Goal: Task Accomplishment & Management: Use online tool/utility

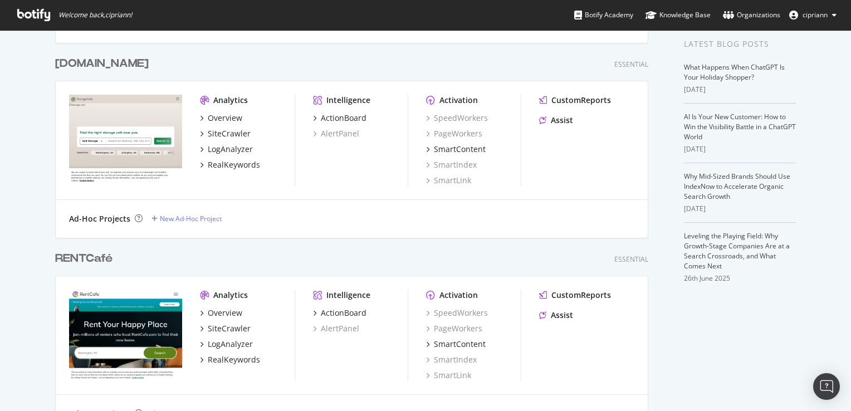
scroll to position [390, 0]
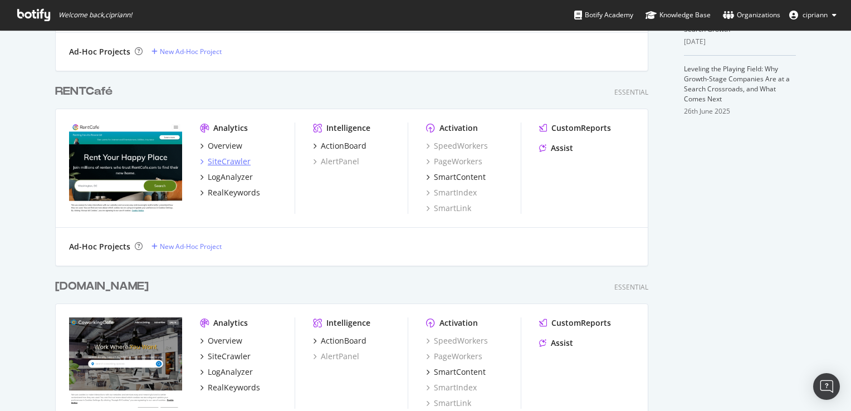
click at [219, 161] on div "SiteCrawler" at bounding box center [229, 161] width 43 height 11
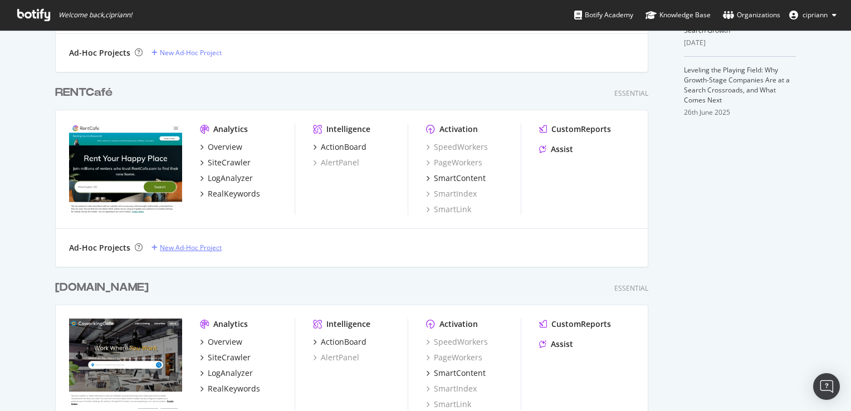
scroll to position [390, 0]
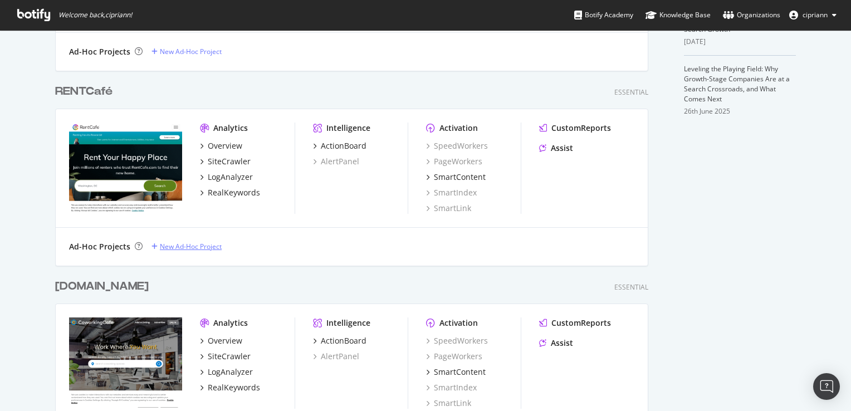
click at [188, 249] on div "New Ad-Hoc Project" at bounding box center [191, 246] width 62 height 9
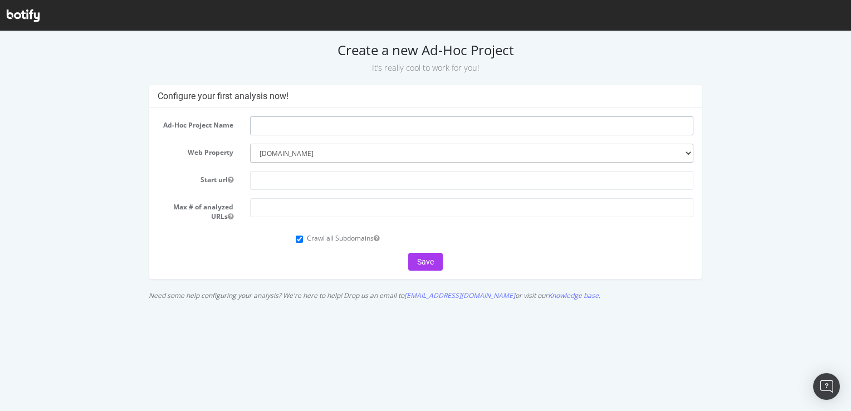
click at [308, 125] on input "text" at bounding box center [471, 125] width 443 height 19
type input "[DOMAIN_NAME]"
click at [307, 156] on select "--------- propertyshark.com rentcafé.com commercialsearch.com point2homes.com s…" at bounding box center [471, 153] width 443 height 19
click at [288, 185] on input "text" at bounding box center [471, 180] width 443 height 19
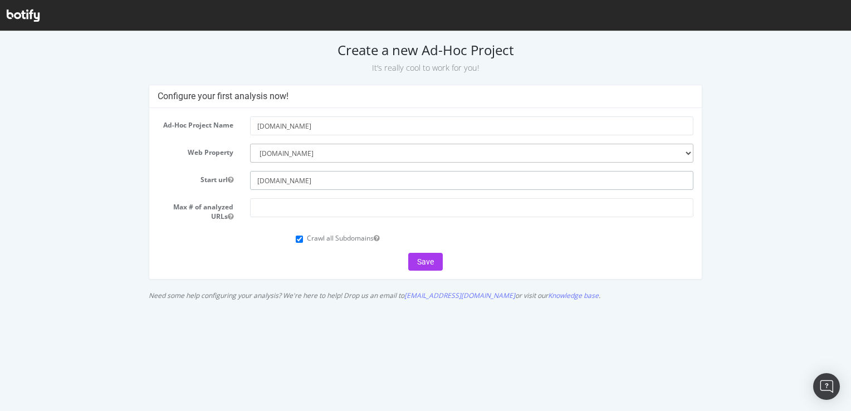
type input "[DOMAIN_NAME]"
click at [304, 239] on div "Crawl all Subdomains" at bounding box center [494, 236] width 397 height 15
click at [298, 239] on input "Crawl all Subdomains" at bounding box center [299, 239] width 7 height 7
checkbox input "false"
click at [432, 261] on button "Save" at bounding box center [425, 262] width 35 height 18
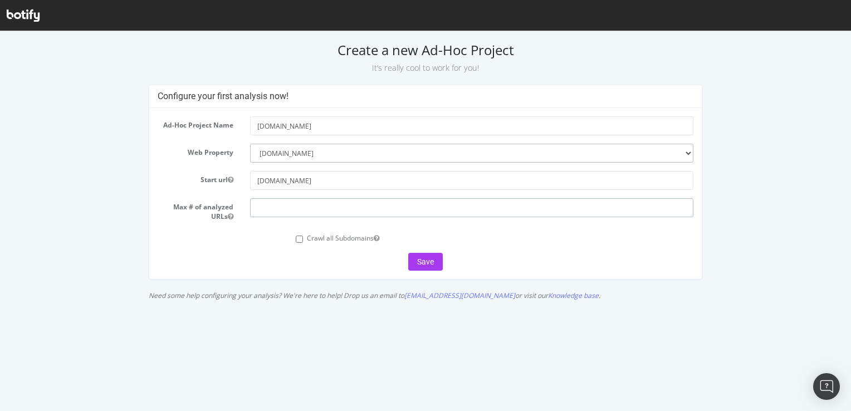
click at [280, 207] on input "number" at bounding box center [471, 207] width 443 height 19
type input "500000"
click at [436, 259] on button "Save" at bounding box center [425, 262] width 35 height 18
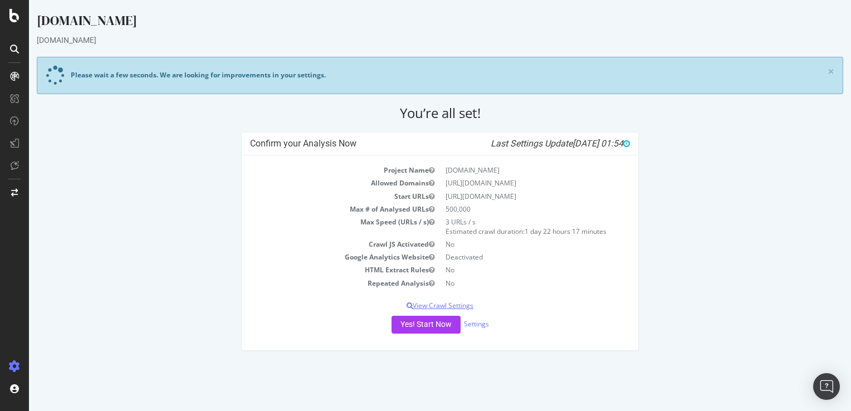
click at [456, 308] on p "View Crawl Settings" at bounding box center [440, 305] width 380 height 9
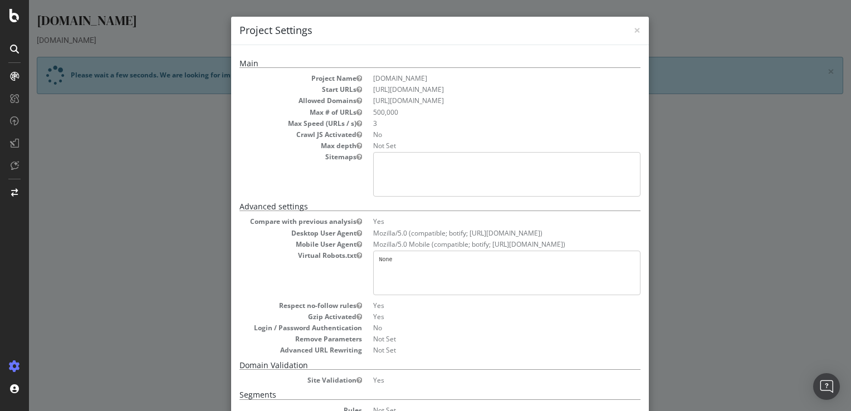
click at [636, 32] on div "× Close Project Settings" at bounding box center [440, 31] width 418 height 28
click at [634, 28] on span "×" at bounding box center [637, 30] width 7 height 16
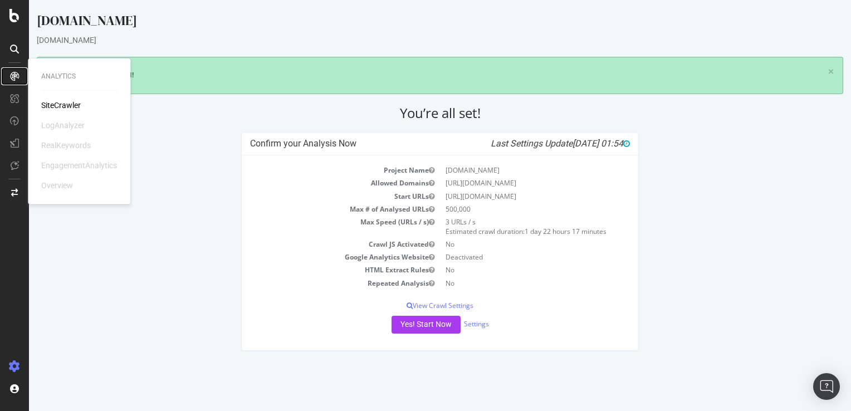
click at [11, 77] on icon at bounding box center [14, 76] width 9 height 9
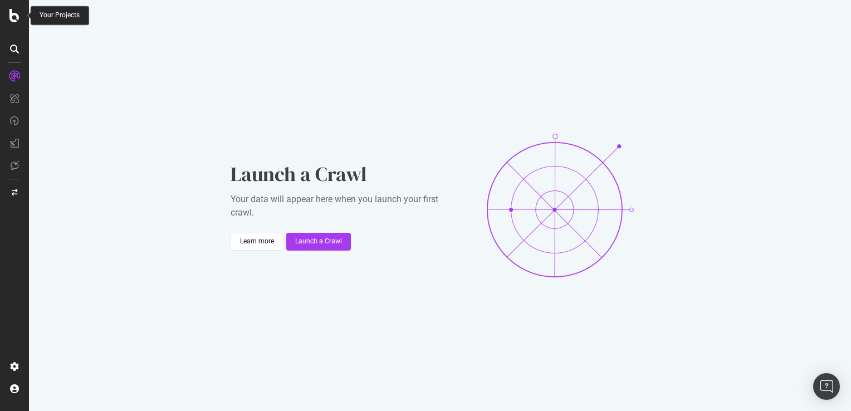
click at [9, 15] on div at bounding box center [14, 15] width 27 height 13
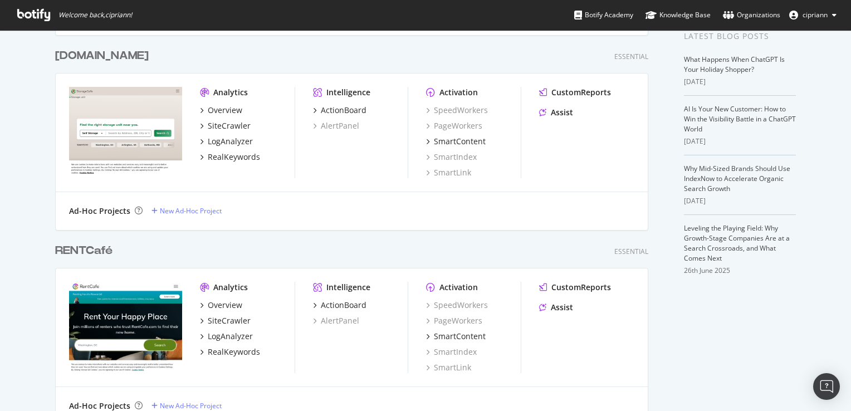
scroll to position [390, 0]
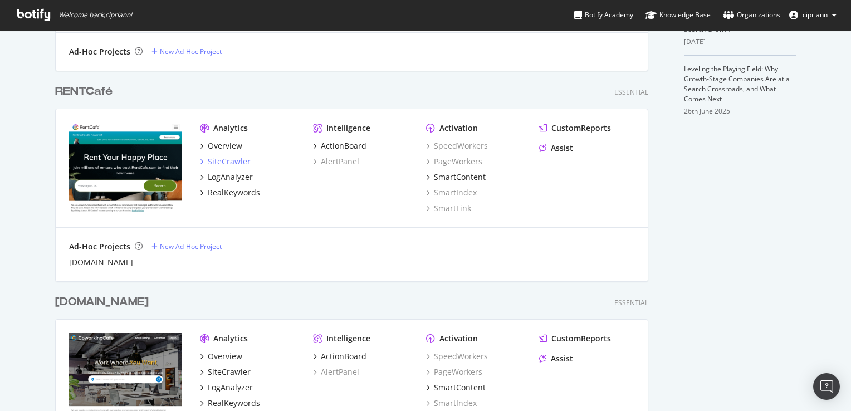
click at [232, 161] on div "SiteCrawler" at bounding box center [229, 161] width 43 height 11
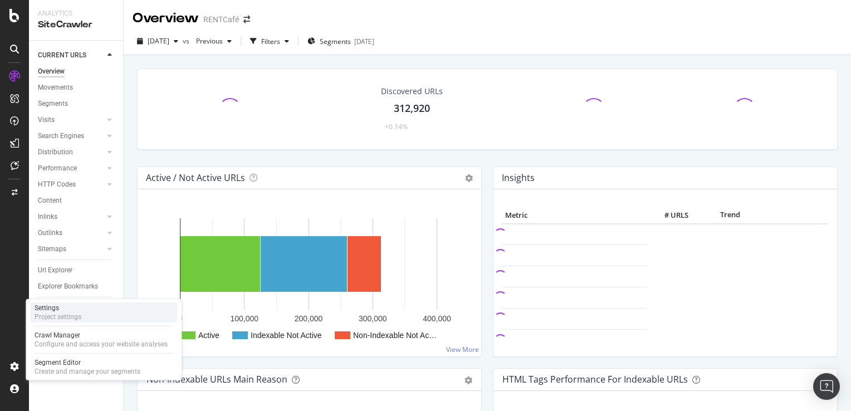
click at [74, 317] on div "Project settings" at bounding box center [58, 316] width 47 height 9
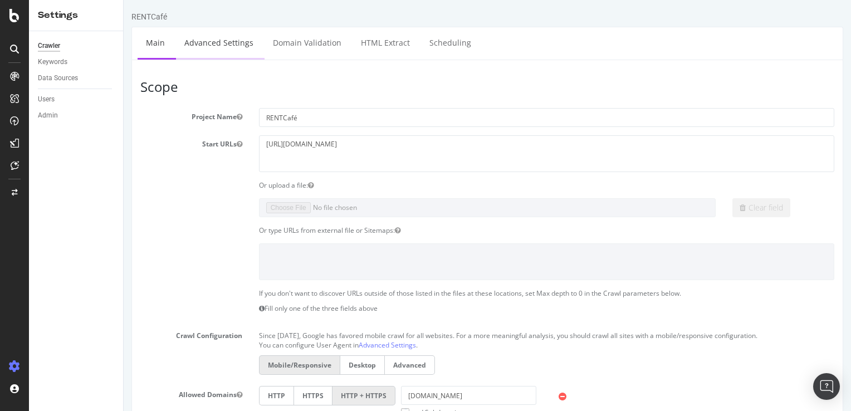
click at [225, 47] on link "Advanced Settings" at bounding box center [219, 42] width 86 height 31
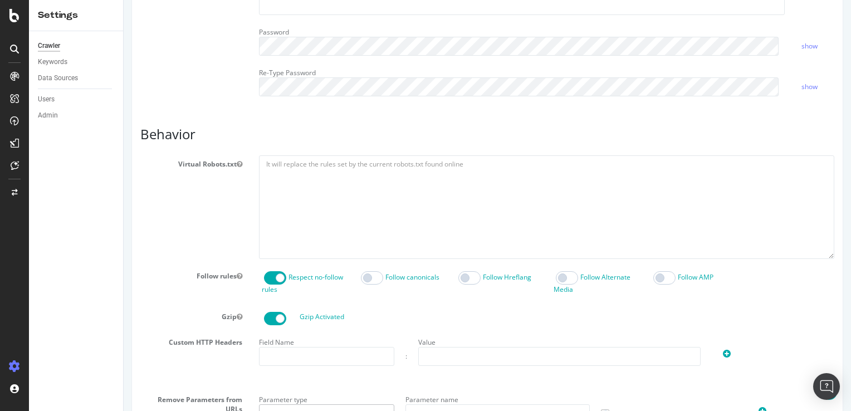
scroll to position [390, 0]
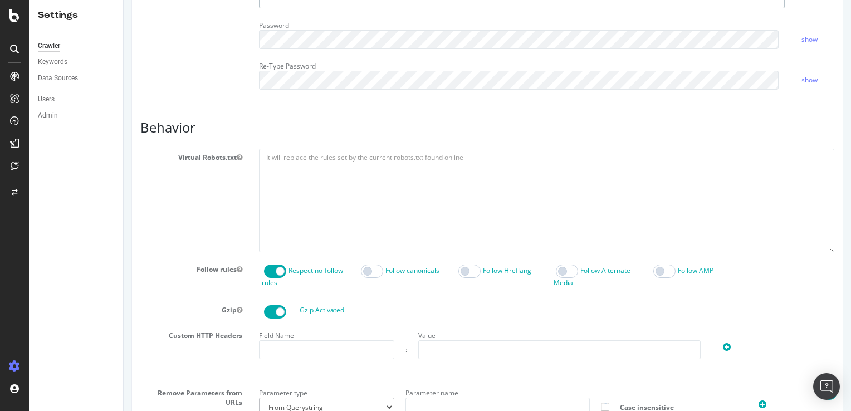
type input "ciprian.nicoara@yardi.com"
click at [351, 169] on textarea at bounding box center [546, 200] width 575 height 103
paste textarea "#robots.txt document for www.rentcafe.com User-agent: * Disallow: */www Disallo…"
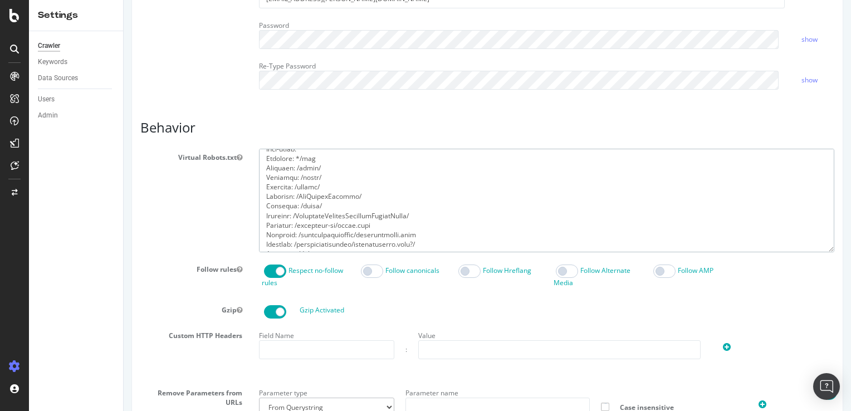
scroll to position [0, 0]
click at [341, 166] on textarea at bounding box center [546, 200] width 575 height 103
paste textarea "https://www.rentcafe.com/sitemaps/"
drag, startPoint x: 297, startPoint y: 184, endPoint x: 205, endPoint y: 184, distance: 91.9
click at [205, 184] on div "Virtual Robots.txt" at bounding box center [487, 200] width 711 height 103
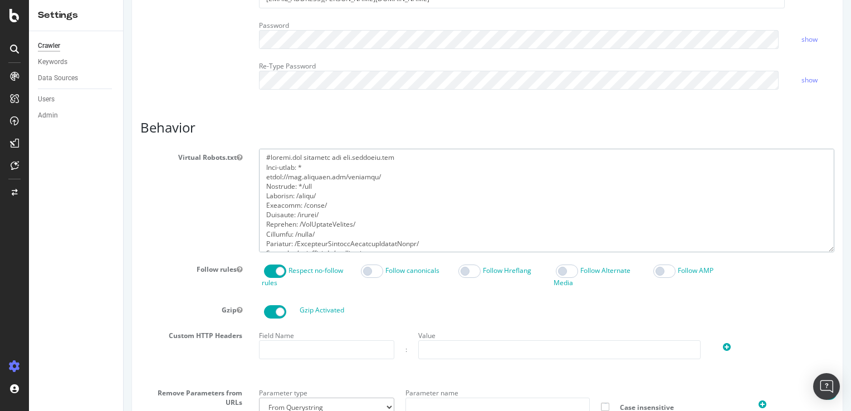
click at [266, 177] on textarea at bounding box center [546, 200] width 575 height 103
click at [267, 178] on textarea at bounding box center [546, 200] width 575 height 103
click at [263, 175] on textarea at bounding box center [546, 200] width 575 height 103
paste textarea "Disallow: *"
drag, startPoint x: 376, startPoint y: 176, endPoint x: 299, endPoint y: 175, distance: 77.4
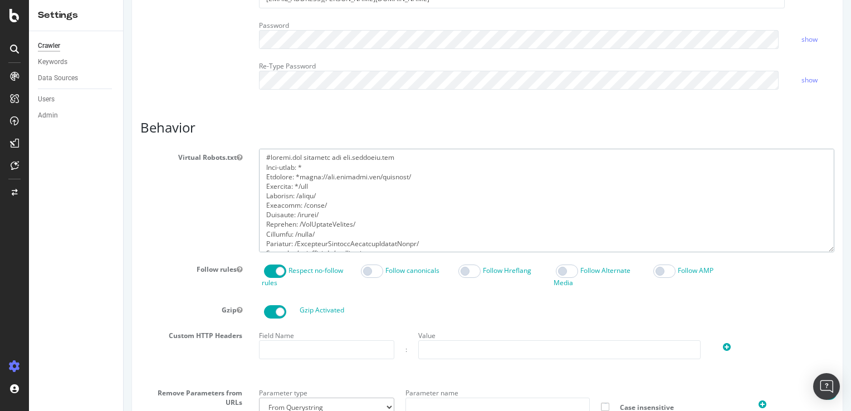
click at [299, 175] on textarea at bounding box center [546, 200] width 575 height 103
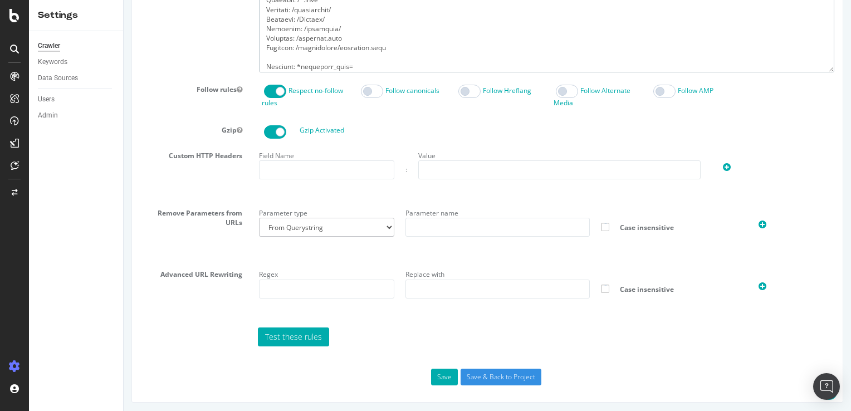
scroll to position [570, 0]
type textarea "#robots.txt document for www.rentcafe.com User-agent: * Disallow: /sitemaps/ Di…"
click at [506, 371] on input "Save & Back to Project" at bounding box center [501, 376] width 81 height 17
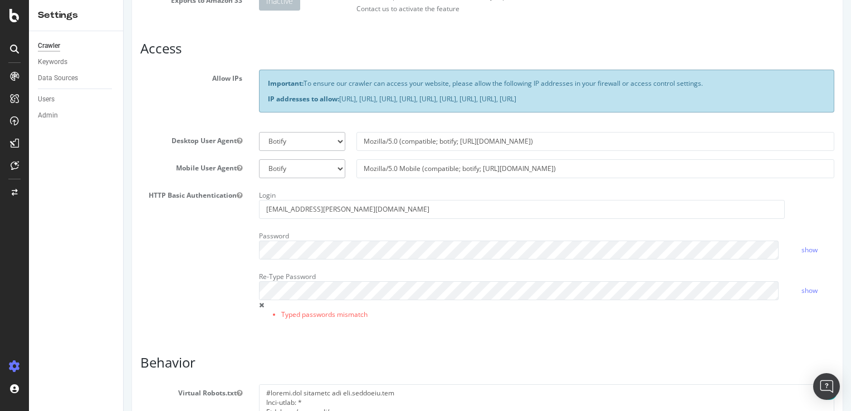
scroll to position [278, 0]
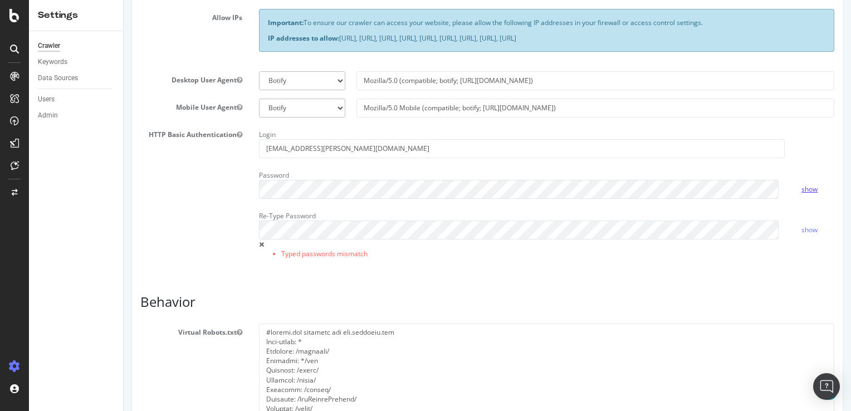
click at [809, 185] on link "show" at bounding box center [809, 188] width 16 height 9
click at [243, 187] on div "HTTP Basic Authentication Login ciprian.nicoara@yardi.com Password hide Re-Type…" at bounding box center [487, 199] width 711 height 147
click at [195, 244] on div "HTTP Basic Authentication Login ciprian.nicoara@yardi.com Password hide Re-Type…" at bounding box center [487, 199] width 711 height 147
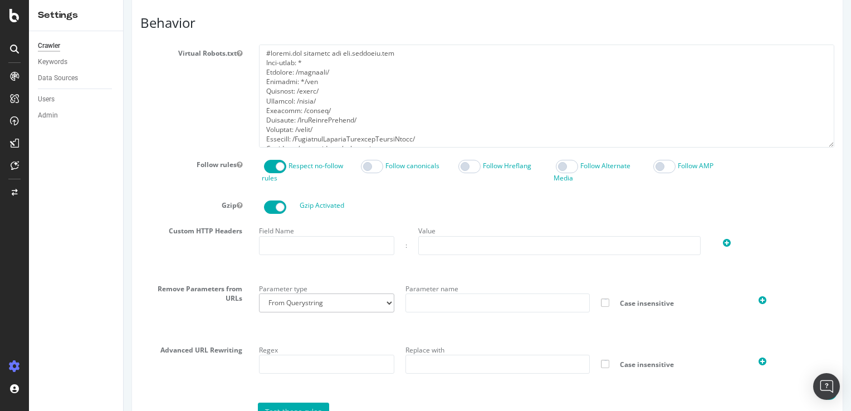
scroll to position [633, 0]
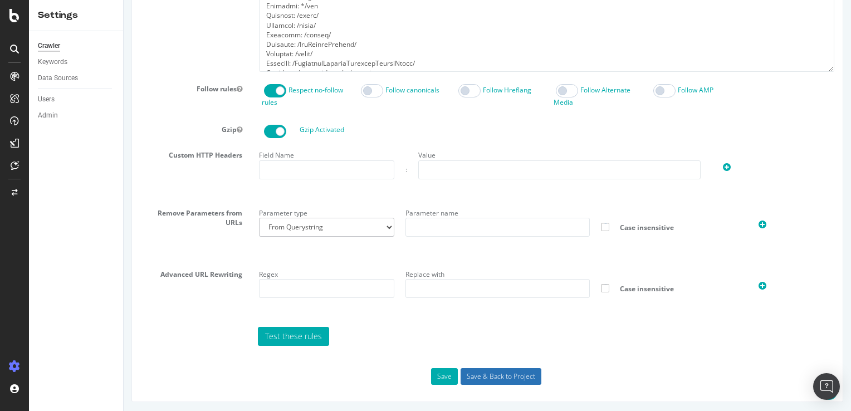
click at [504, 377] on input "Save & Back to Project" at bounding box center [501, 376] width 81 height 17
click at [483, 378] on input "Save & Back to Project" at bounding box center [501, 376] width 81 height 17
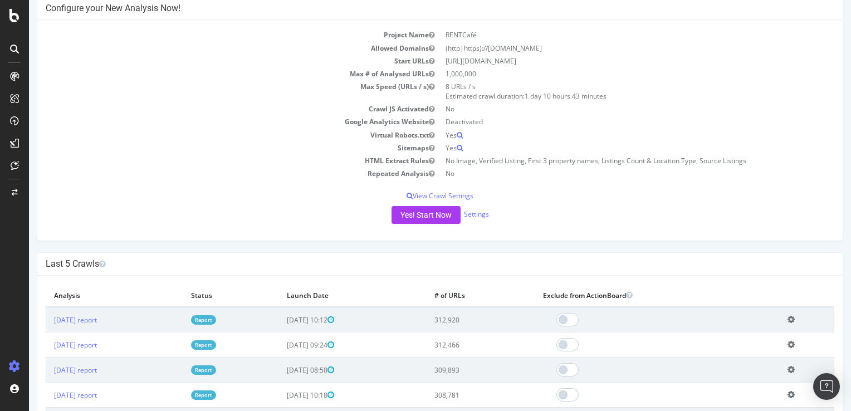
scroll to position [167, 0]
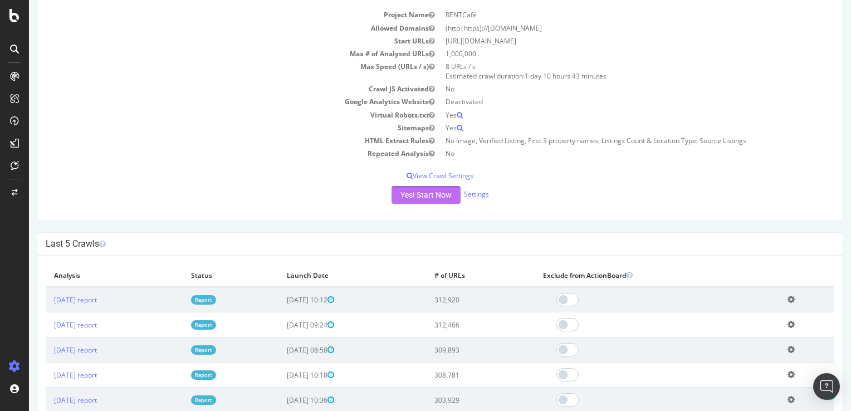
click at [431, 198] on button "Yes! Start Now" at bounding box center [425, 195] width 69 height 18
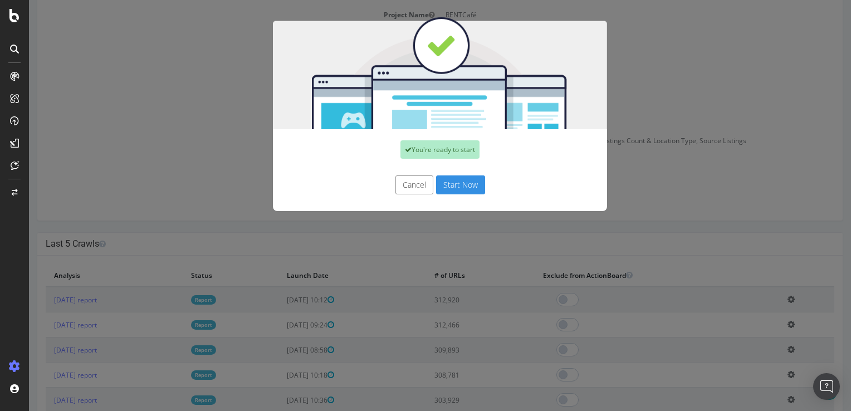
click at [459, 183] on button "Start Now" at bounding box center [460, 184] width 49 height 19
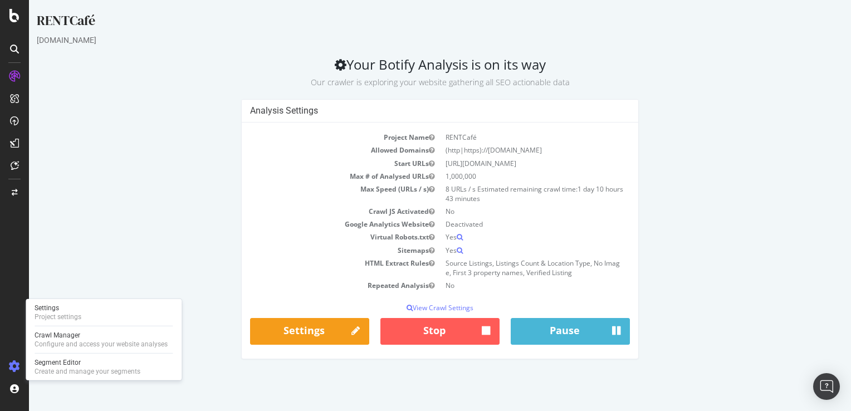
click at [24, 365] on div at bounding box center [14, 366] width 27 height 18
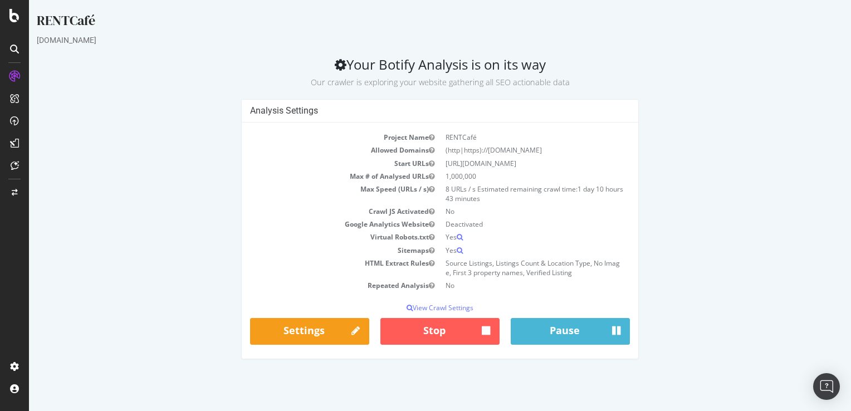
click at [159, 259] on div "Analysis Settings Project Name RENTCafé Allowed Domains (http|https)://www.rent…" at bounding box center [439, 234] width 817 height 271
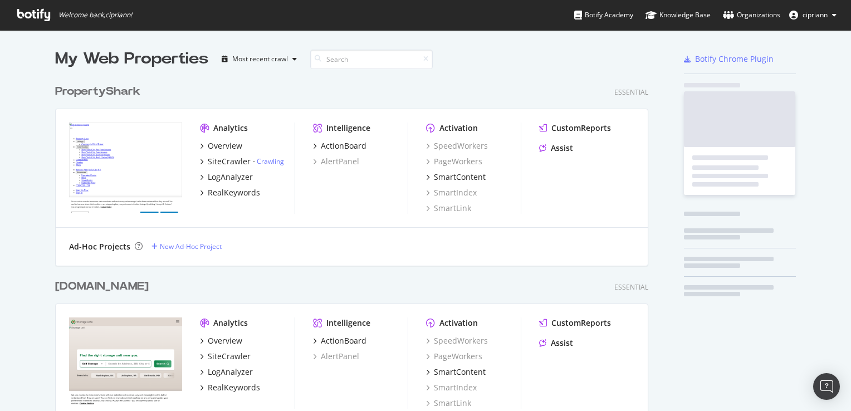
scroll to position [1192, 594]
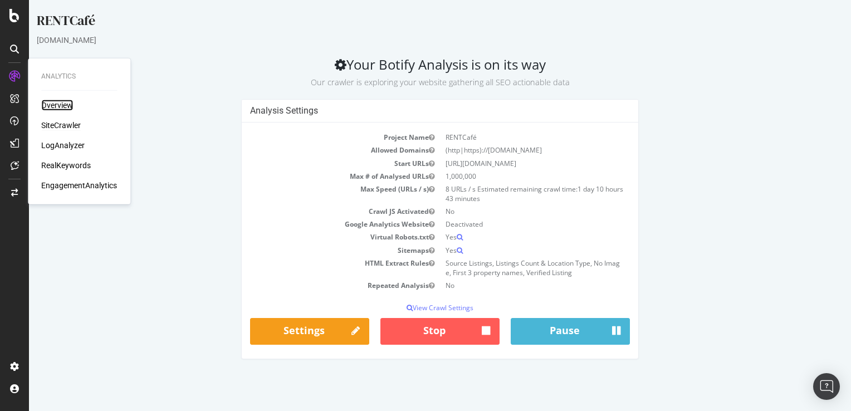
click at [69, 107] on div "Overview" at bounding box center [57, 105] width 32 height 11
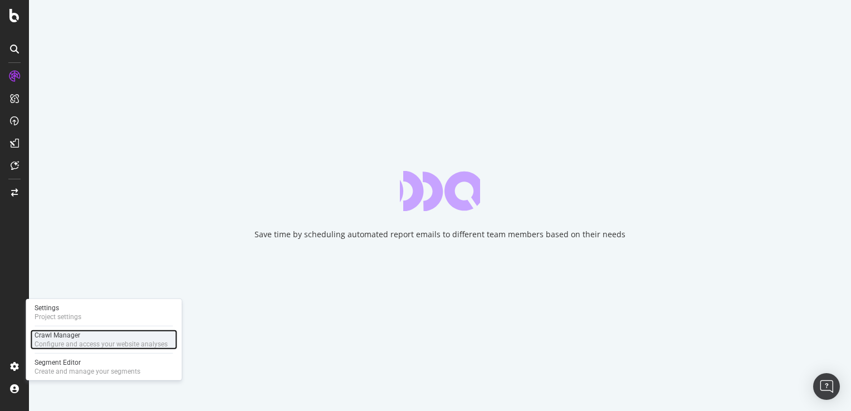
click at [42, 342] on div "Configure and access your website analyses" at bounding box center [101, 344] width 133 height 9
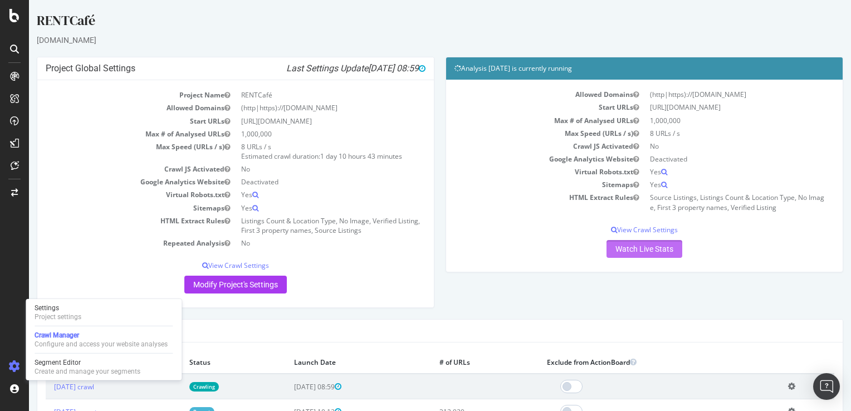
click at [639, 253] on link "Watch Live Stats" at bounding box center [644, 249] width 76 height 18
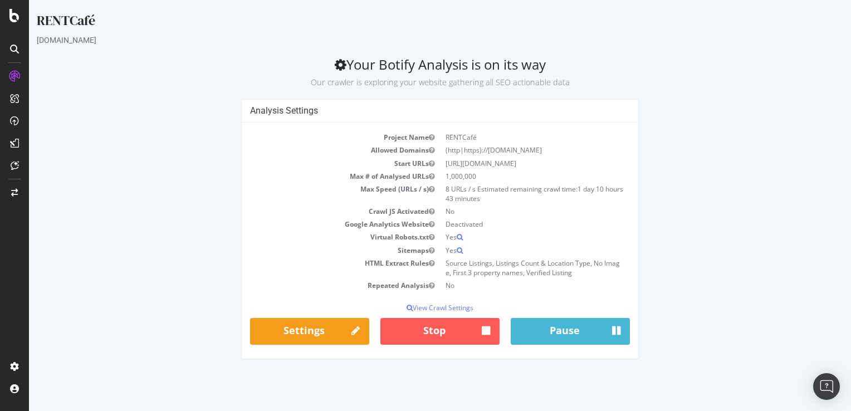
click at [760, 242] on div "Analysis Settings Project Name RENTCafé Allowed Domains (http|https)://www.rent…" at bounding box center [439, 234] width 817 height 271
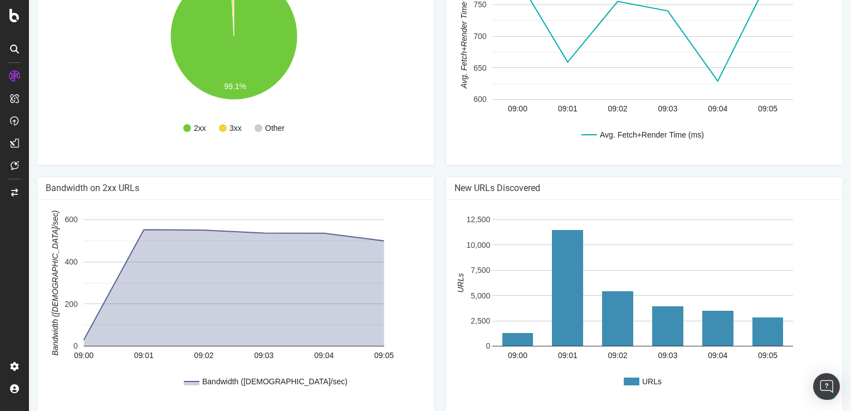
scroll to position [813, 0]
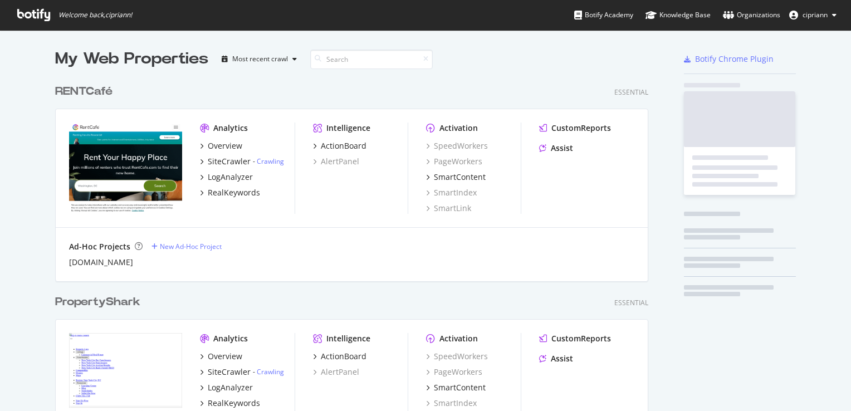
scroll to position [403, 834]
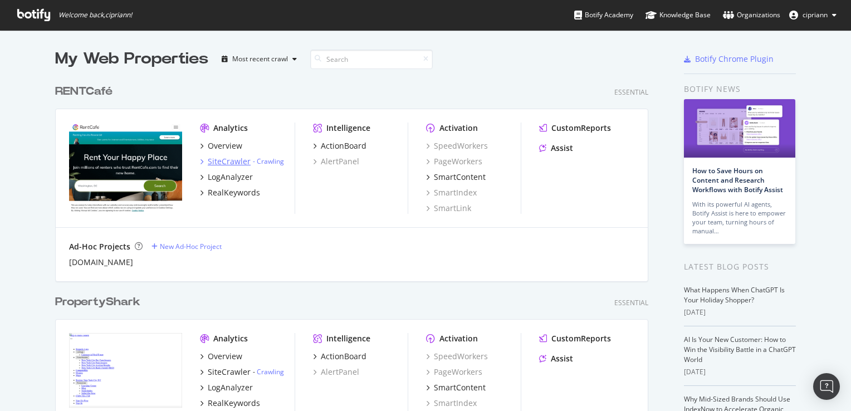
click at [227, 159] on div "SiteCrawler" at bounding box center [229, 161] width 43 height 11
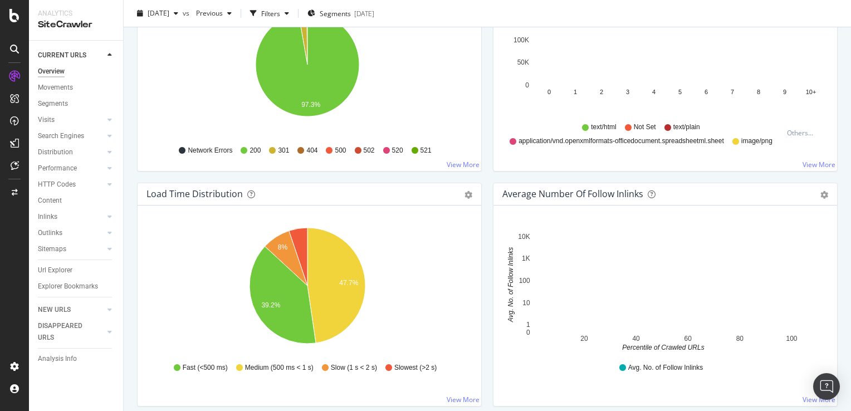
scroll to position [724, 0]
